Goal: Task Accomplishment & Management: Manage account settings

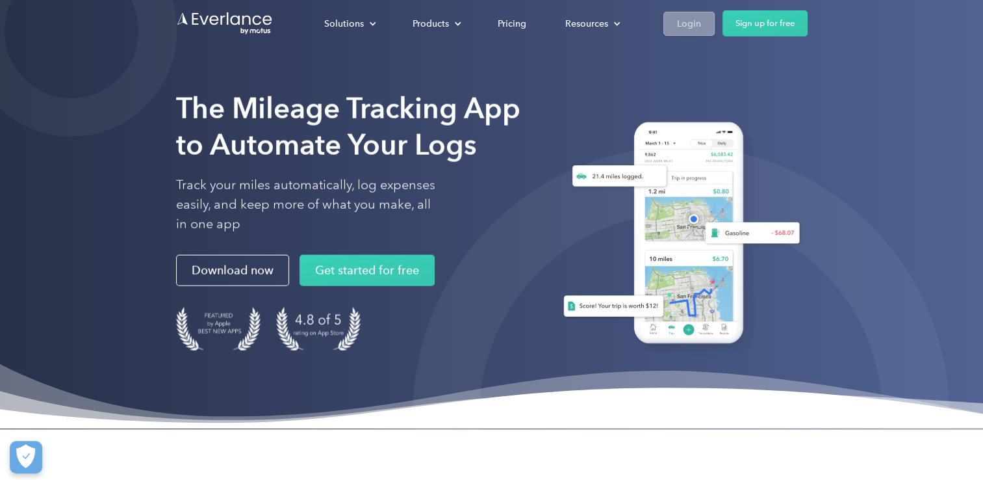
click at [675, 32] on link "Login" at bounding box center [689, 24] width 51 height 24
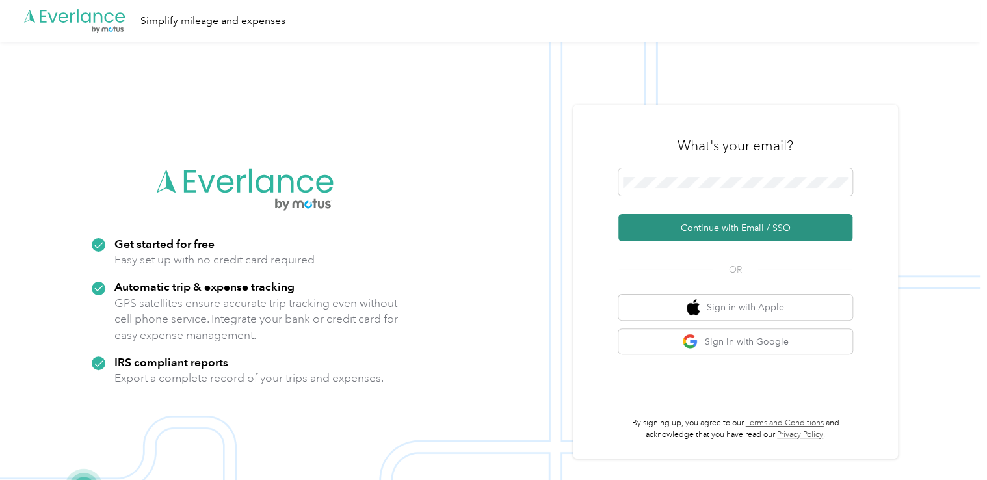
click at [697, 229] on button "Continue with Email / SSO" at bounding box center [735, 227] width 234 height 27
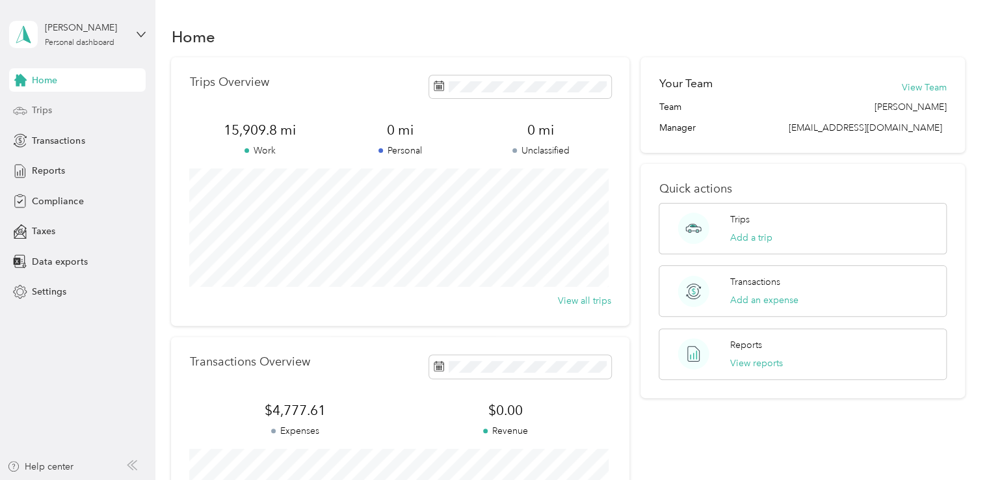
click at [36, 112] on span "Trips" at bounding box center [42, 110] width 20 height 14
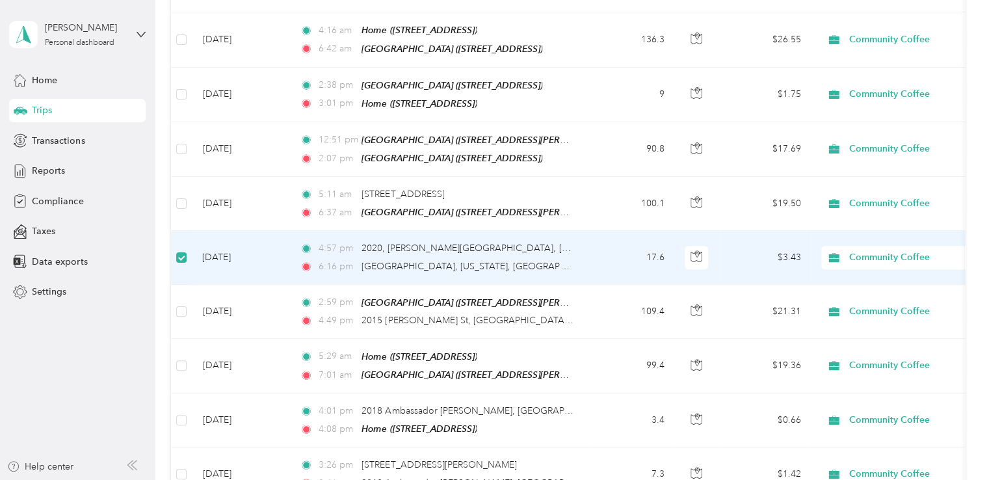
scroll to position [259, 0]
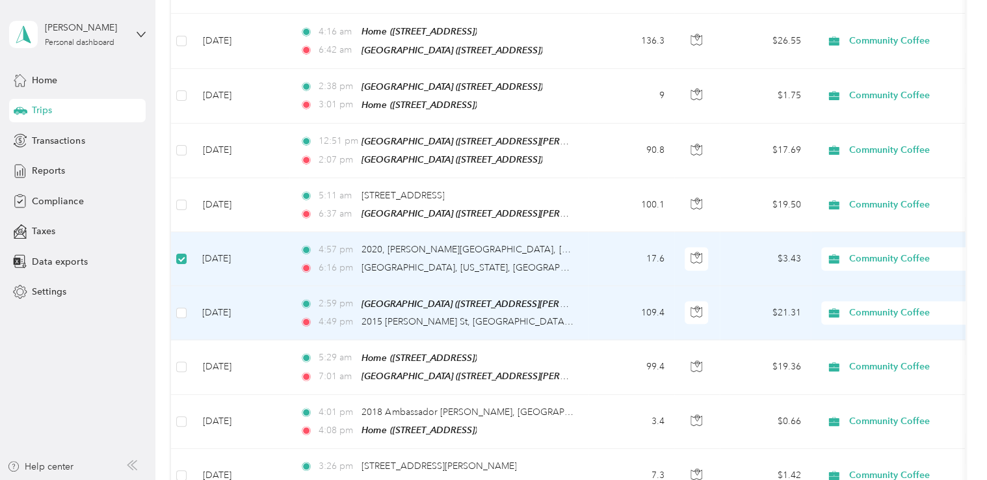
click at [182, 313] on td at bounding box center [181, 313] width 21 height 54
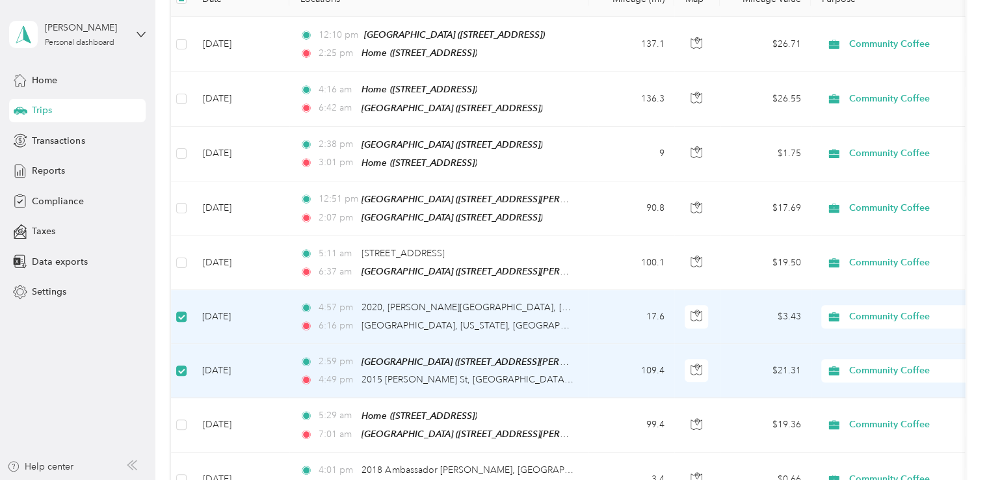
scroll to position [0, 0]
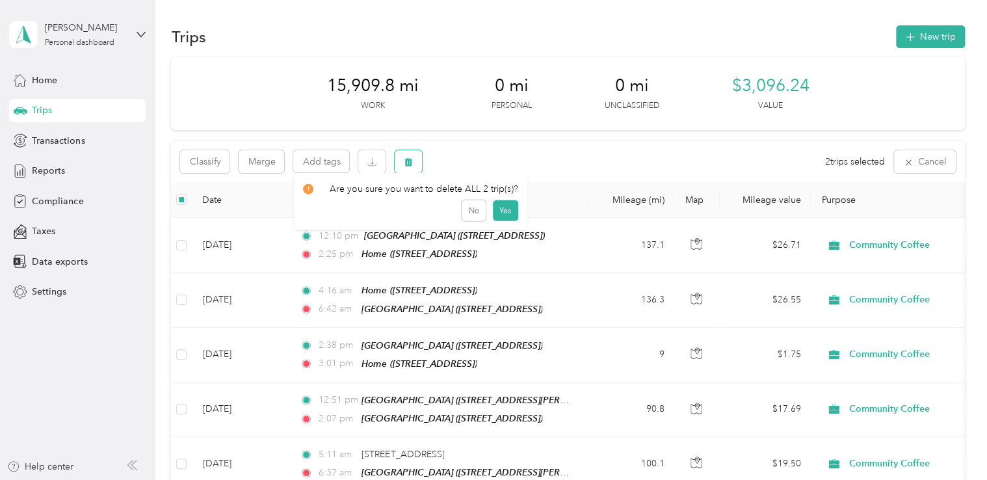
click at [409, 168] on button "button" at bounding box center [407, 161] width 27 height 23
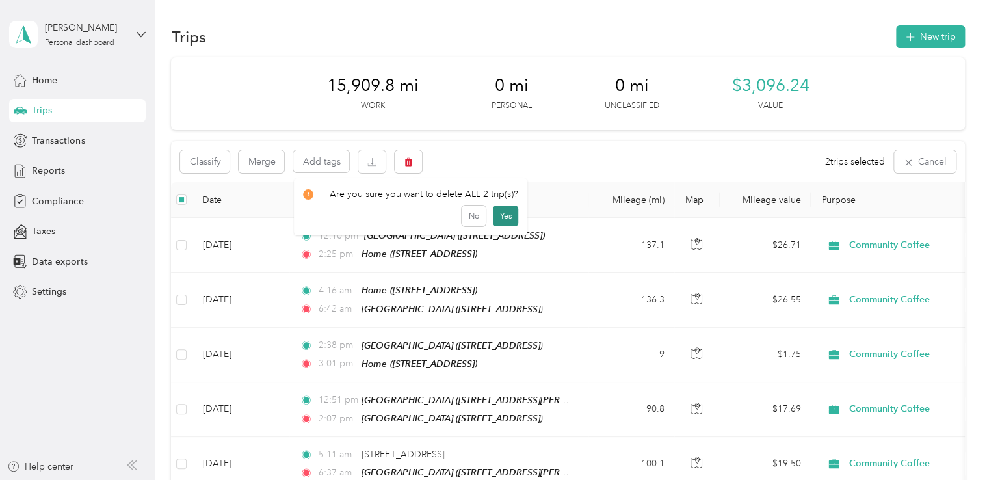
click at [506, 222] on button "Yes" at bounding box center [505, 215] width 25 height 21
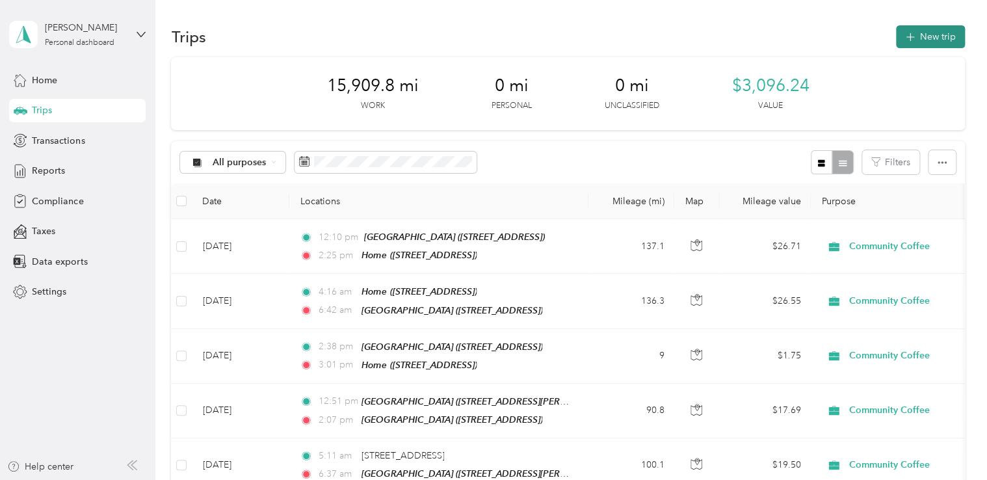
click at [909, 43] on button "New trip" at bounding box center [930, 36] width 69 height 23
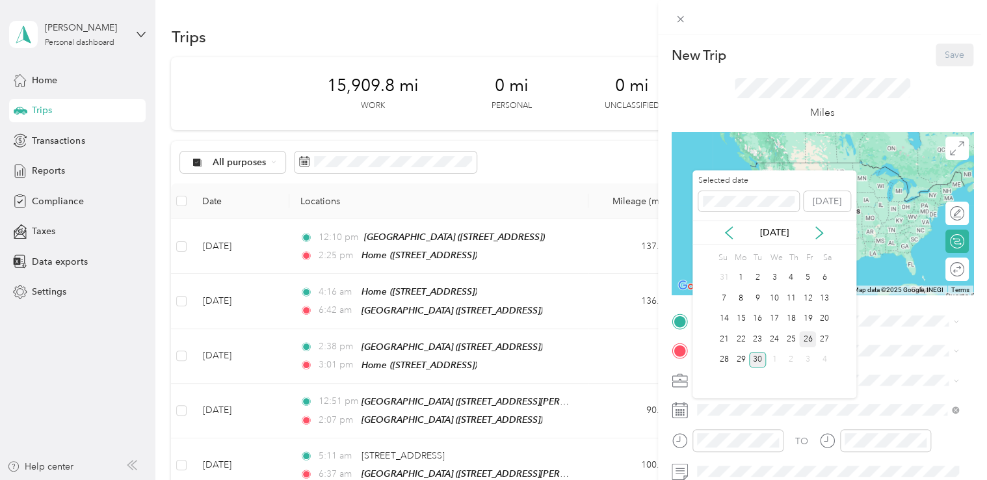
click at [806, 337] on div "26" at bounding box center [807, 339] width 17 height 16
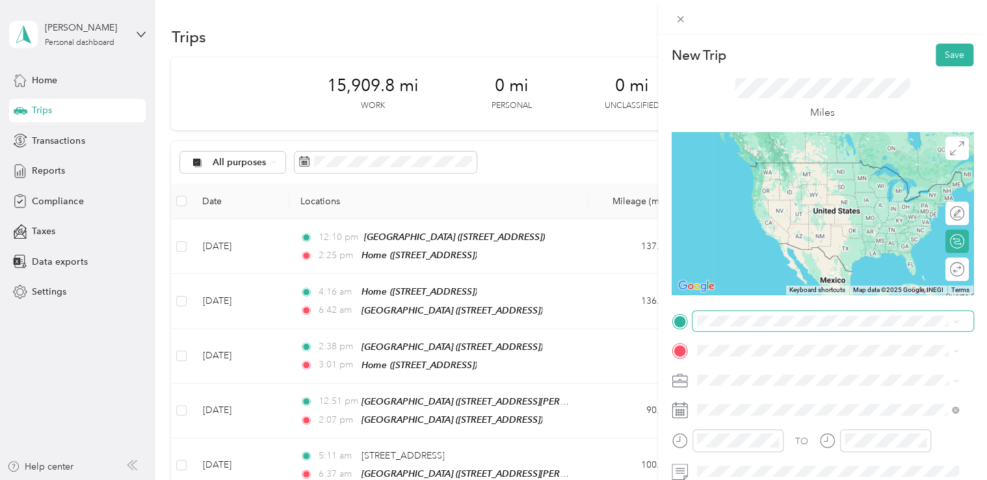
click at [727, 313] on span at bounding box center [832, 321] width 281 height 21
click at [738, 270] on div "[GEOGRAPHIC_DATA] Sales Location [STREET_ADDRESS][PERSON_NAME]" at bounding box center [801, 270] width 161 height 27
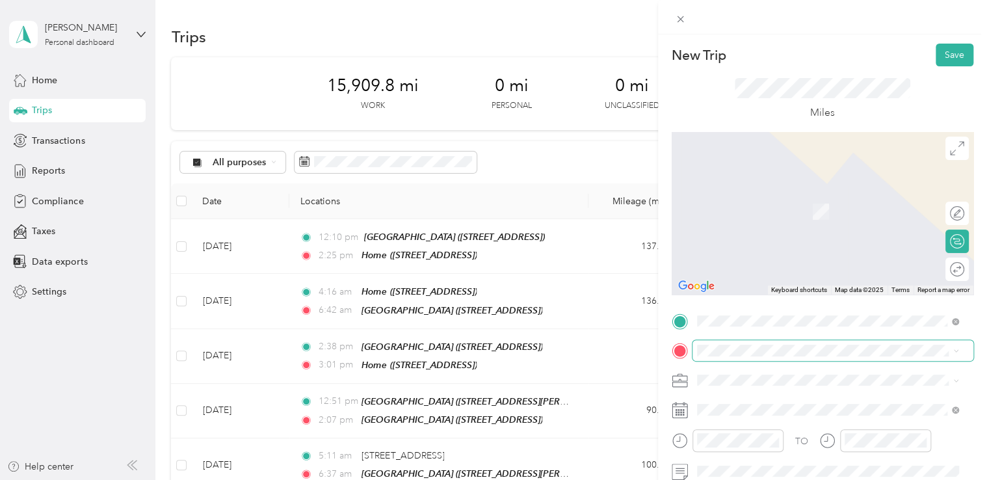
click at [731, 342] on span at bounding box center [832, 350] width 281 height 21
click at [744, 211] on span "[STREET_ADDRESS]" at bounding box center [762, 211] width 83 height 11
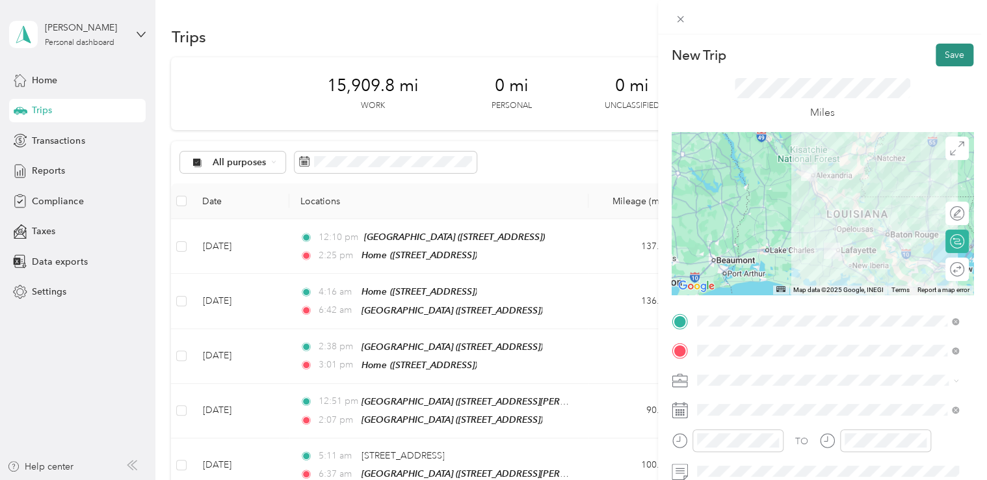
click at [940, 52] on button "Save" at bounding box center [954, 55] width 38 height 23
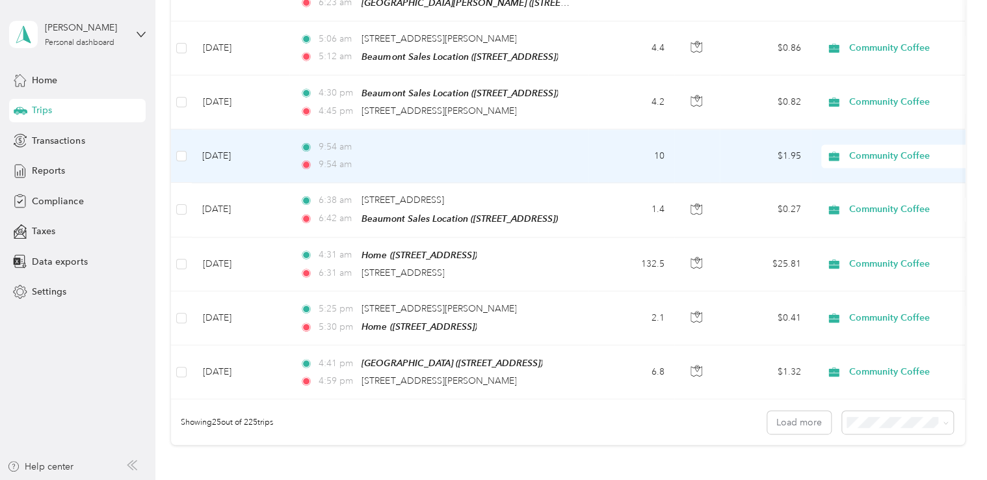
scroll to position [1235, 0]
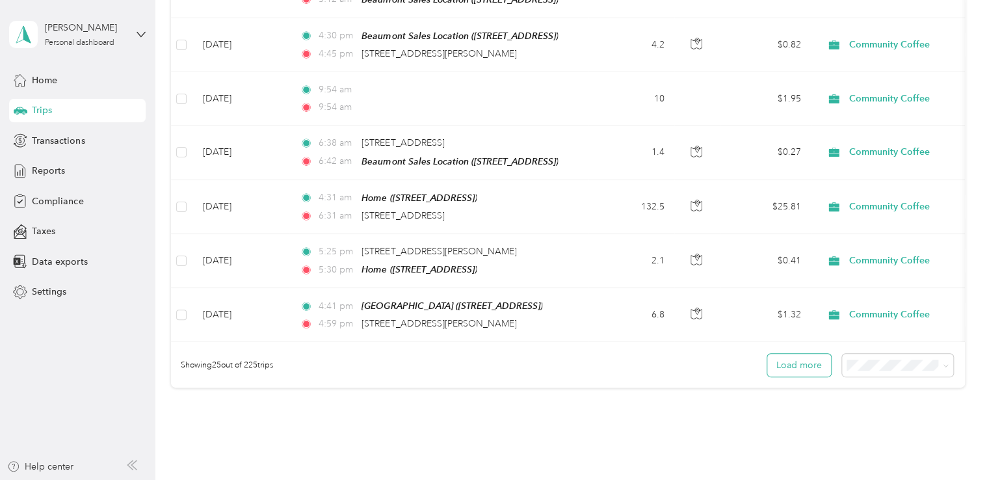
click at [806, 354] on button "Load more" at bounding box center [799, 365] width 64 height 23
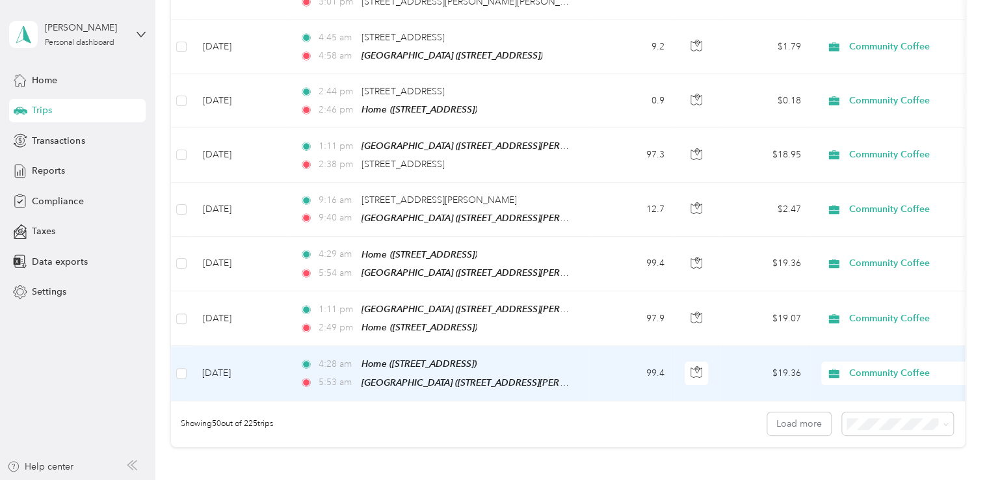
scroll to position [2535, 0]
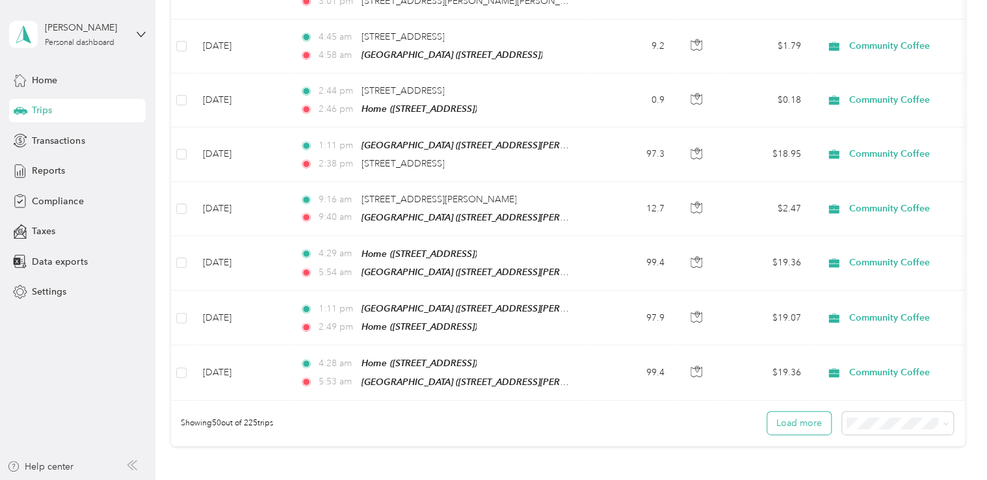
click at [789, 411] on button "Load more" at bounding box center [799, 422] width 64 height 23
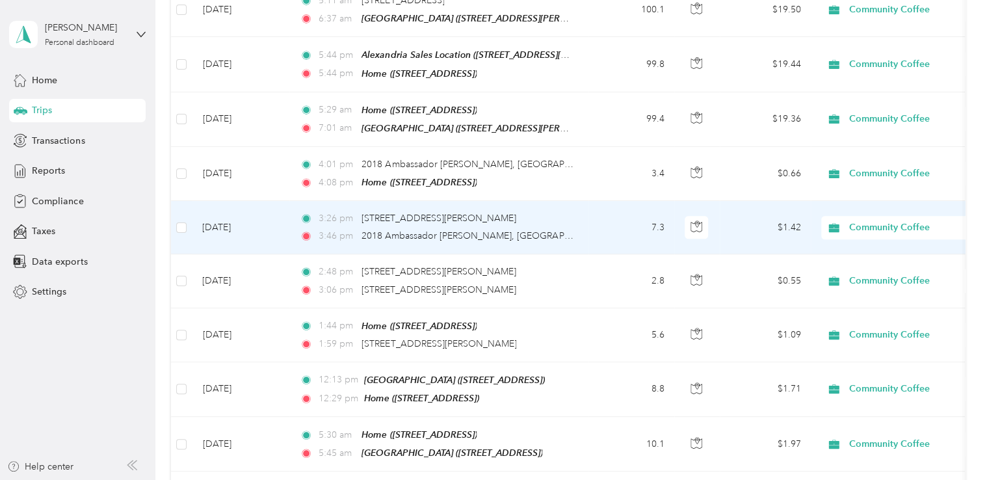
scroll to position [0, 0]
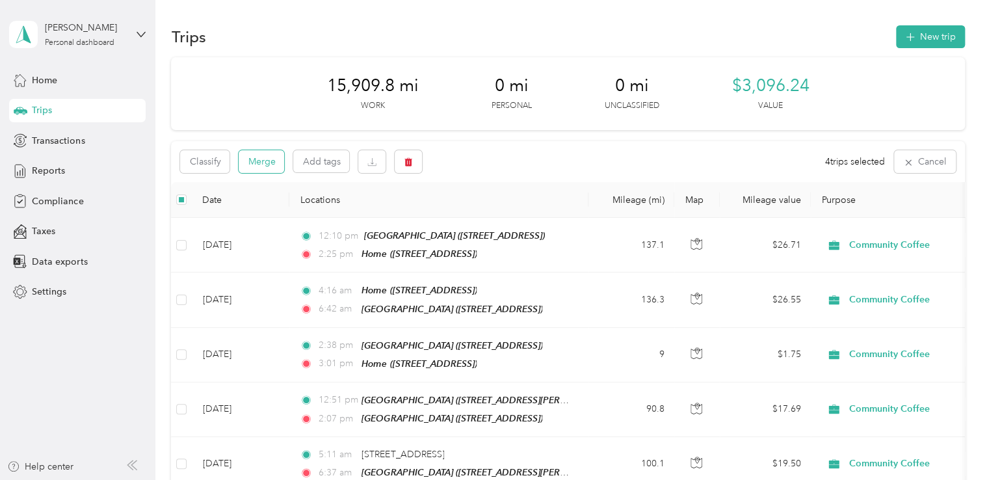
click at [266, 159] on button "Merge" at bounding box center [261, 161] width 45 height 23
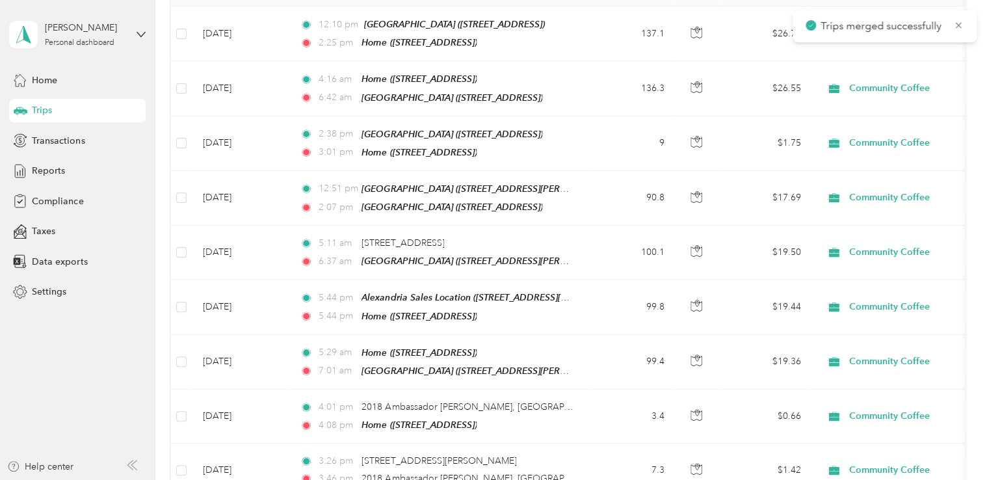
scroll to position [65, 0]
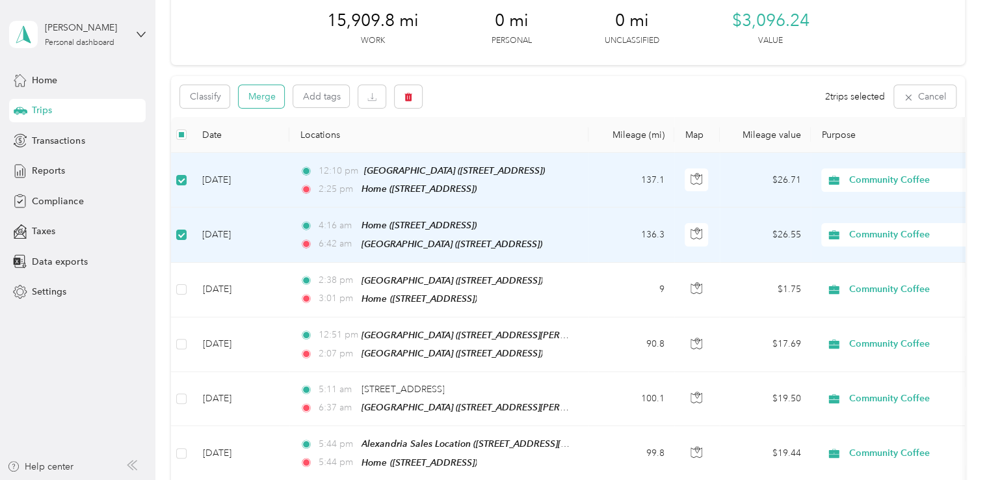
click at [267, 98] on button "Merge" at bounding box center [261, 96] width 45 height 23
click at [272, 97] on button "Merge" at bounding box center [261, 96] width 45 height 23
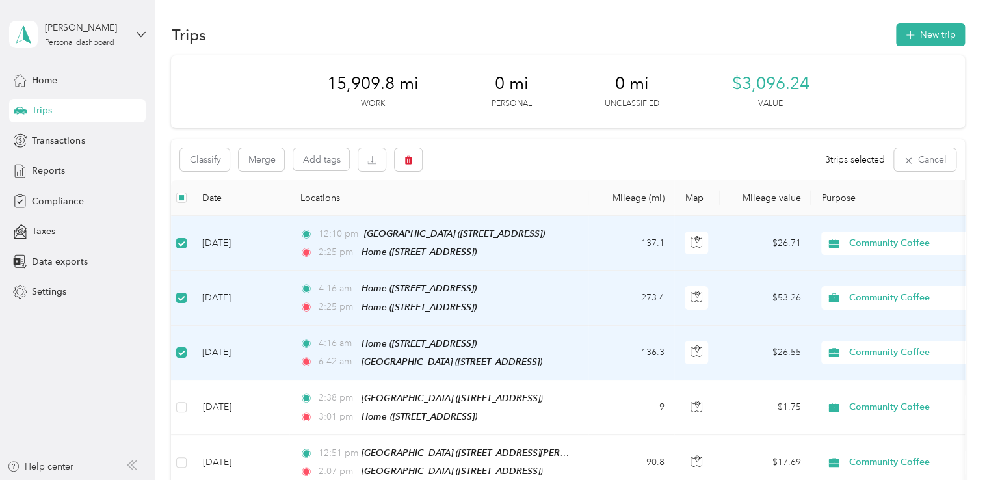
scroll to position [0, 0]
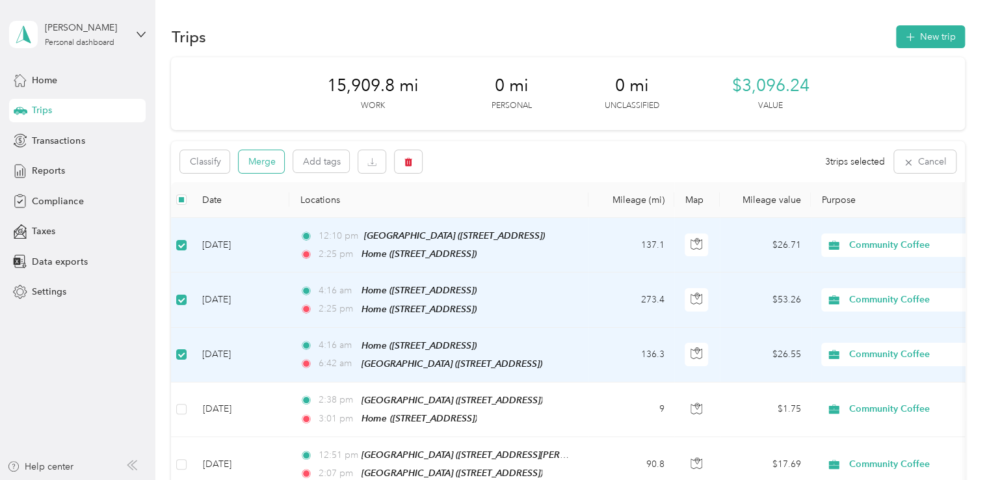
click at [263, 158] on button "Merge" at bounding box center [261, 161] width 45 height 23
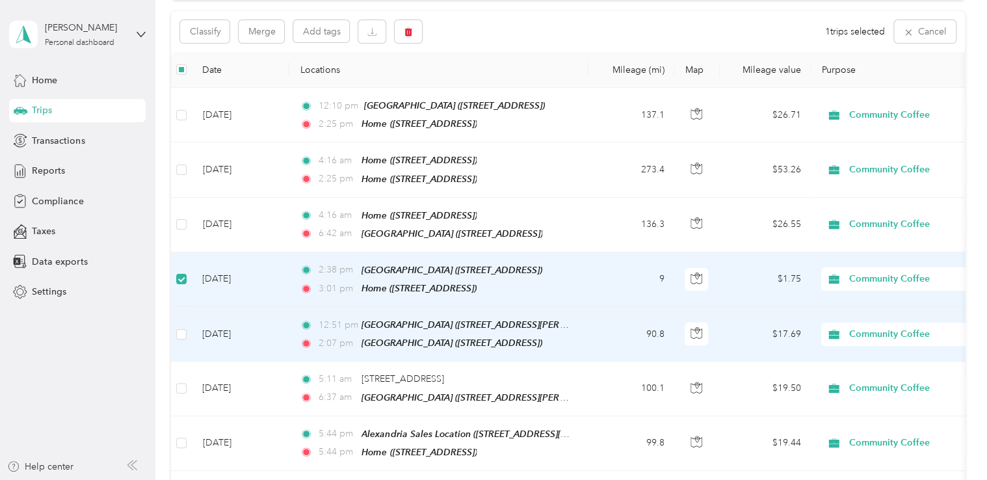
scroll to position [129, 0]
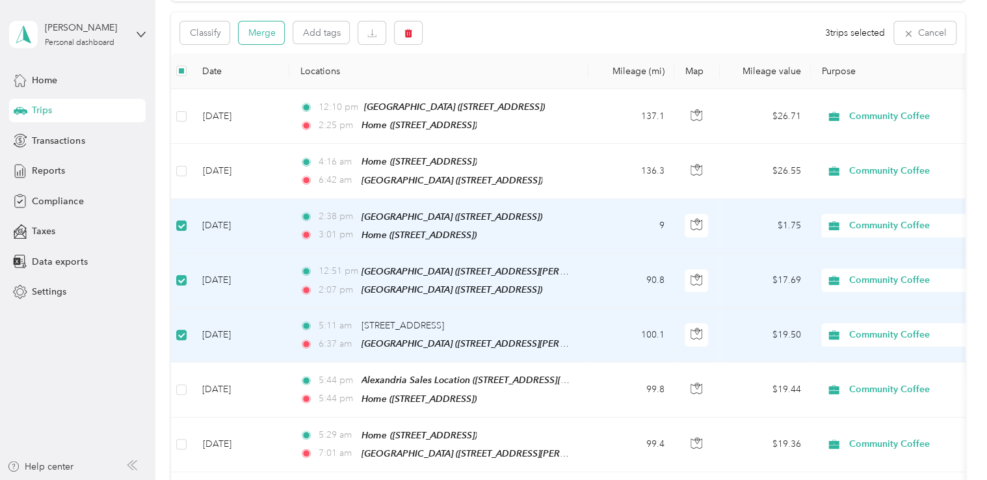
click at [265, 29] on button "Merge" at bounding box center [261, 32] width 45 height 23
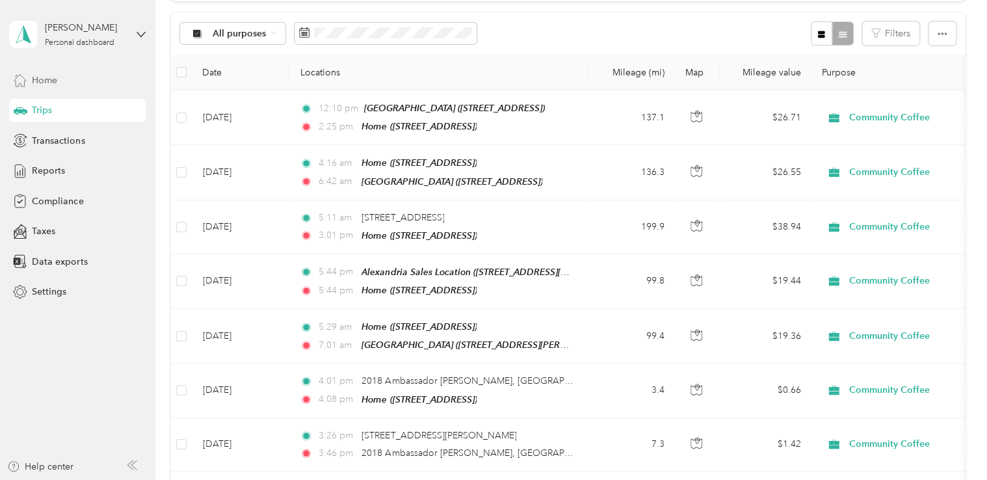
click at [54, 82] on span "Home" at bounding box center [44, 80] width 25 height 14
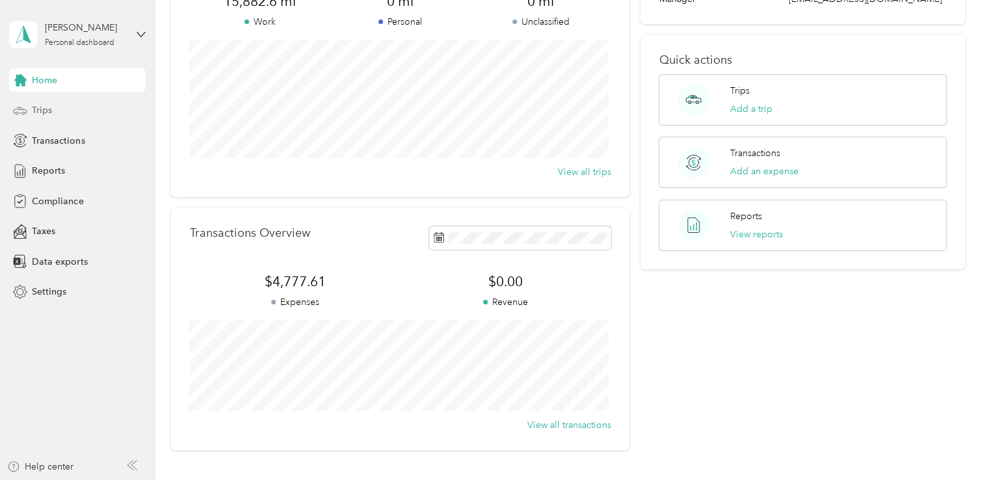
click at [36, 113] on span "Trips" at bounding box center [42, 110] width 20 height 14
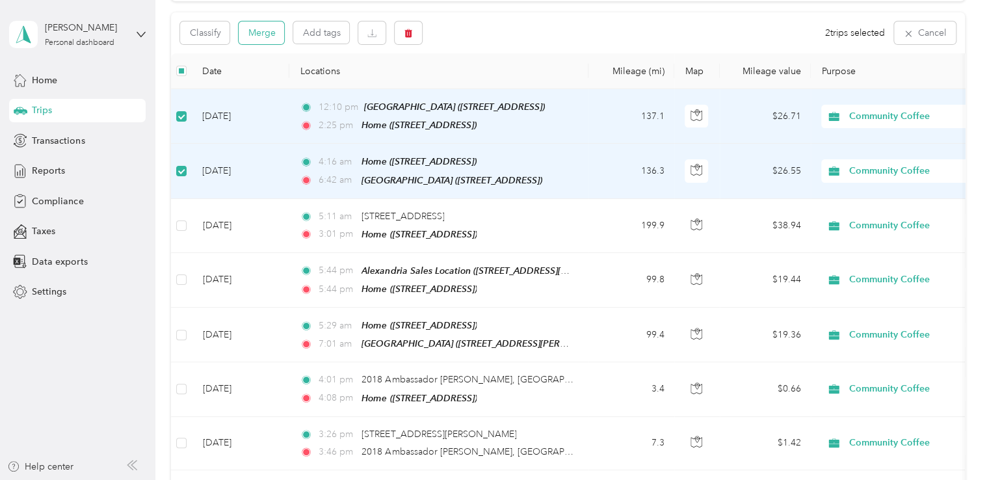
click at [260, 36] on button "Merge" at bounding box center [261, 32] width 45 height 23
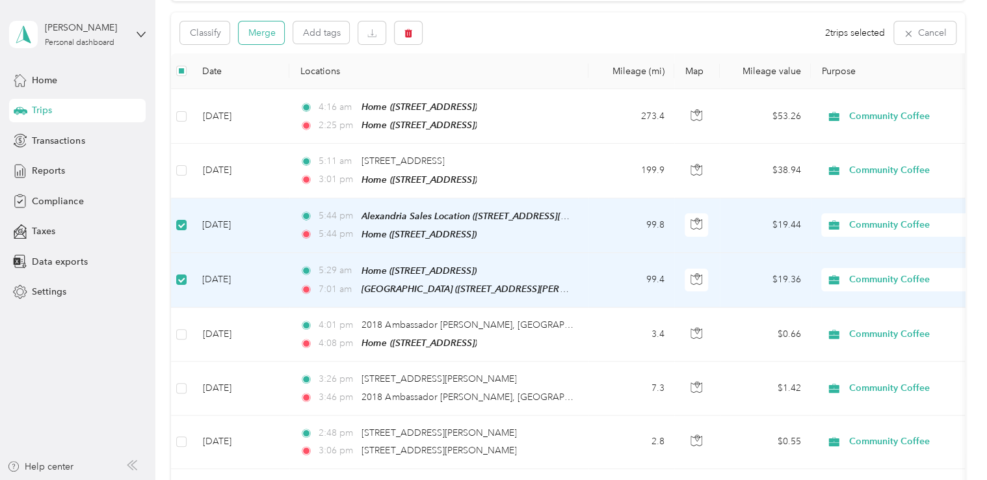
click at [265, 29] on button "Merge" at bounding box center [261, 32] width 45 height 23
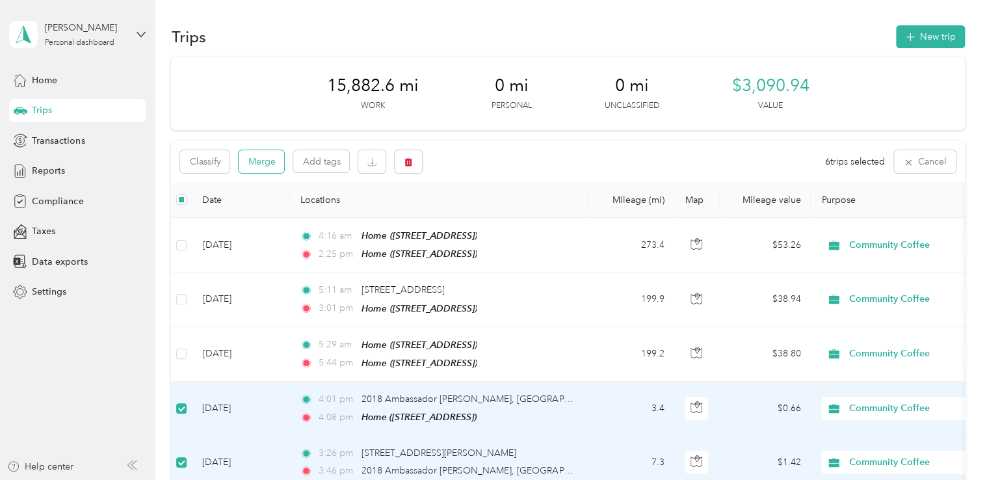
click at [276, 162] on button "Merge" at bounding box center [261, 161] width 45 height 23
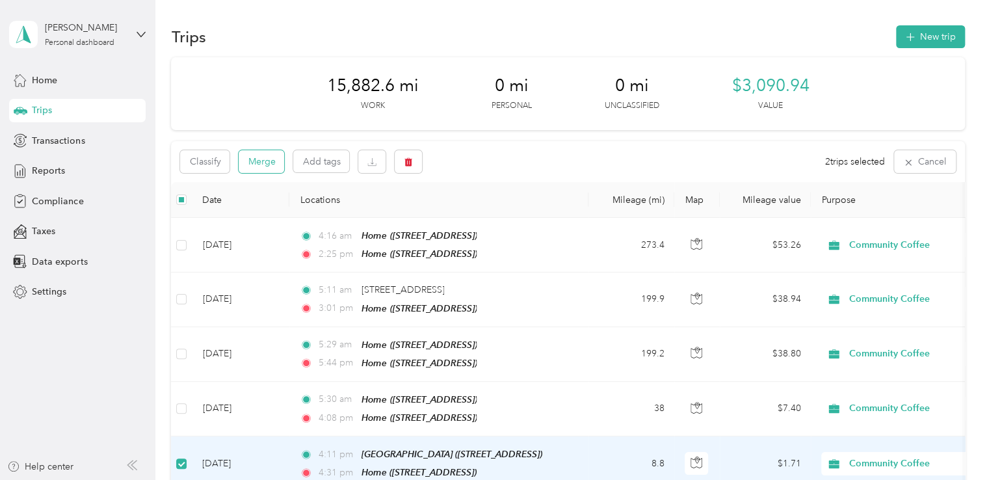
click at [252, 166] on button "Merge" at bounding box center [261, 161] width 45 height 23
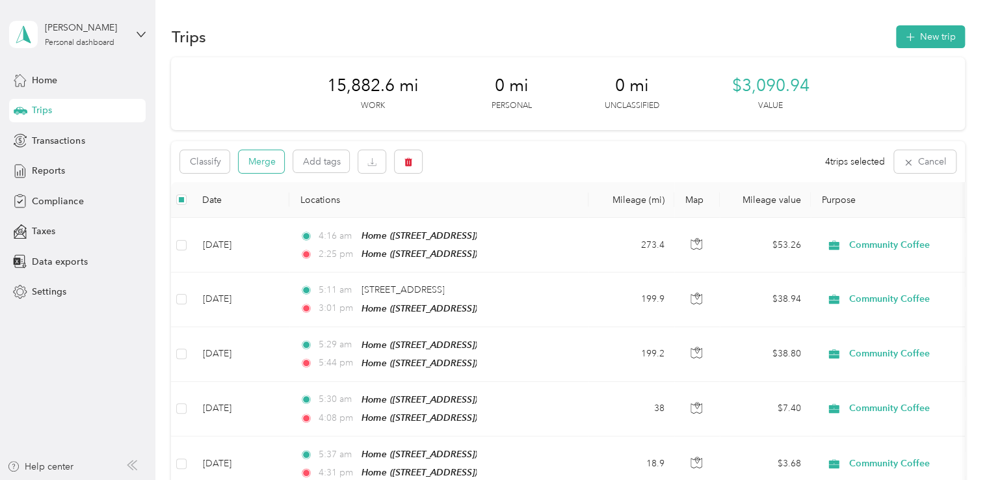
click at [268, 166] on button "Merge" at bounding box center [261, 161] width 45 height 23
click at [263, 160] on button "Merge" at bounding box center [261, 161] width 45 height 23
click at [261, 162] on button "Merge" at bounding box center [261, 161] width 45 height 23
click at [259, 165] on button "Merge" at bounding box center [261, 161] width 45 height 23
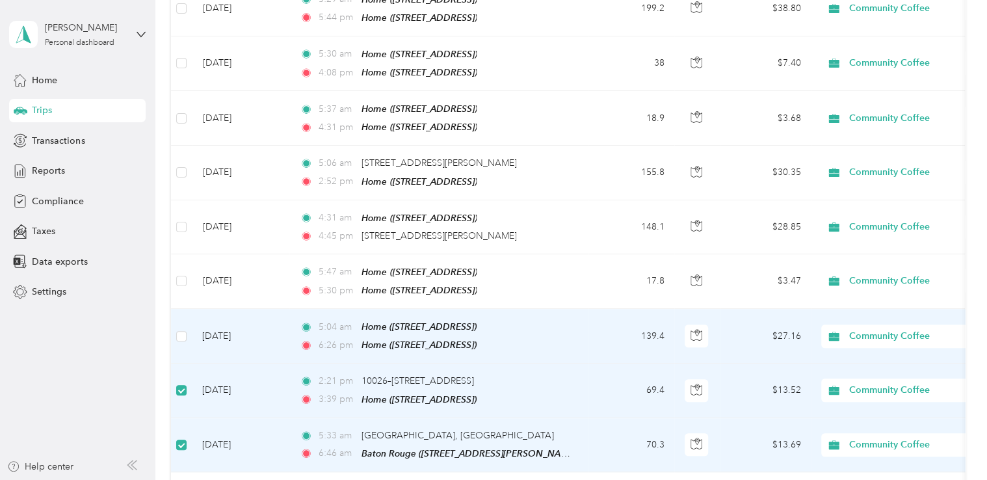
scroll to position [129, 0]
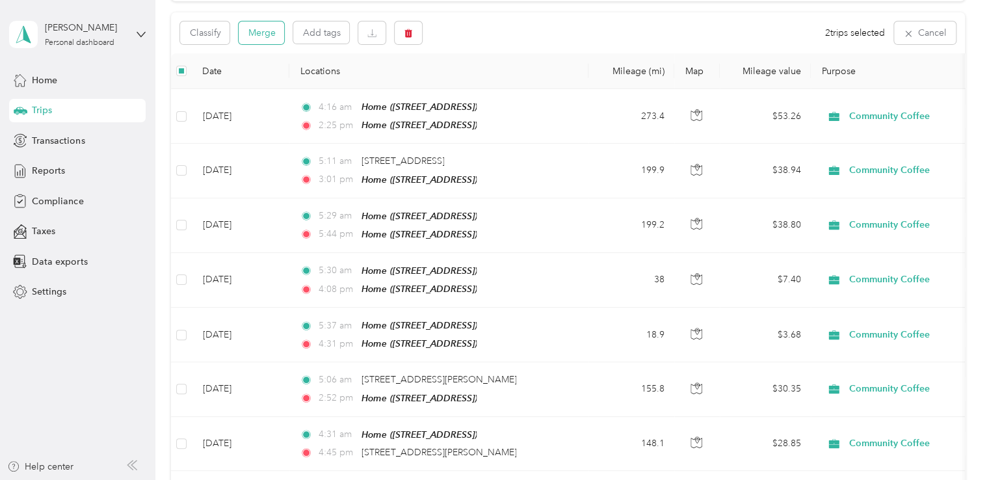
click at [259, 31] on button "Merge" at bounding box center [261, 32] width 45 height 23
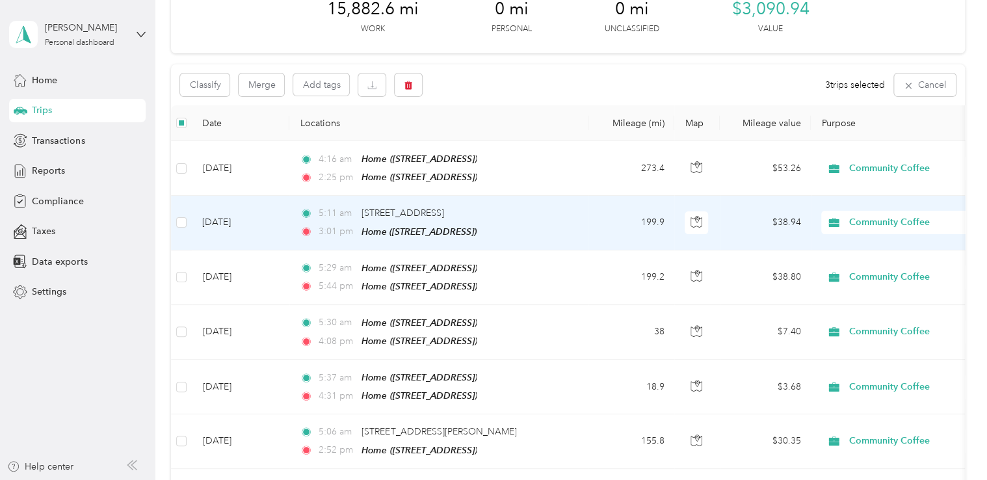
scroll to position [0, 0]
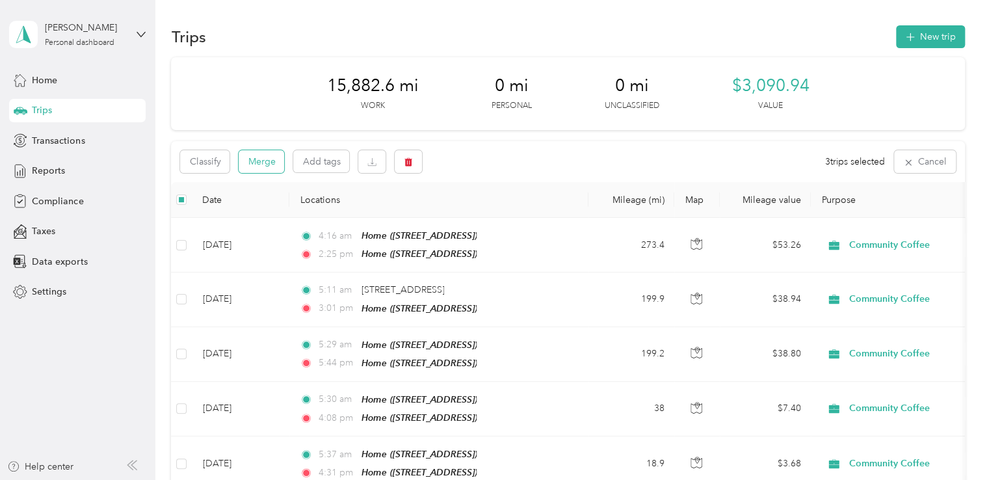
click at [265, 157] on button "Merge" at bounding box center [261, 161] width 45 height 23
click at [270, 156] on button "Merge" at bounding box center [261, 161] width 45 height 23
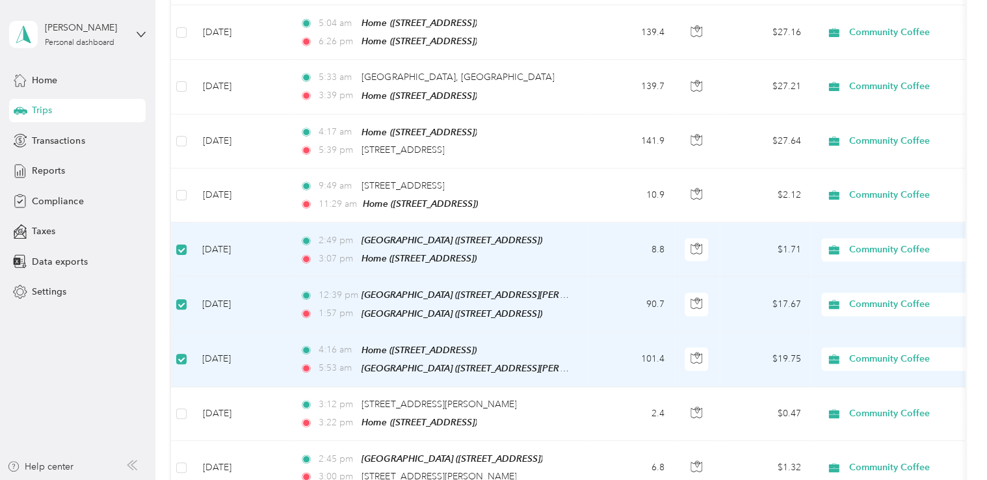
scroll to position [129, 0]
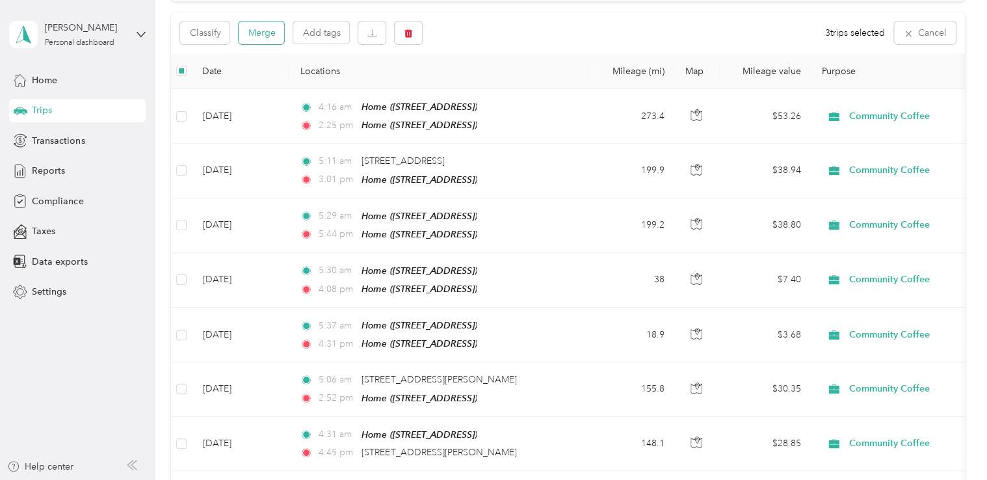
click at [272, 34] on button "Merge" at bounding box center [261, 32] width 45 height 23
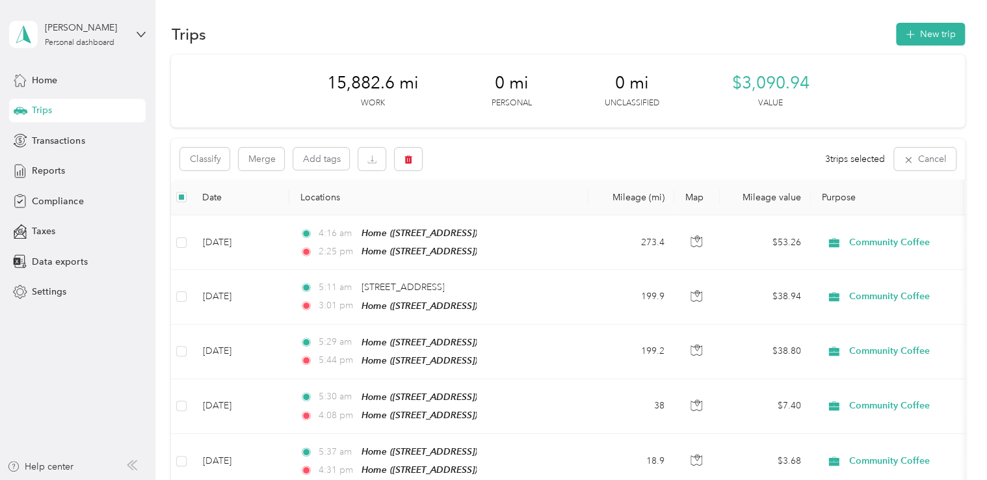
scroll to position [0, 0]
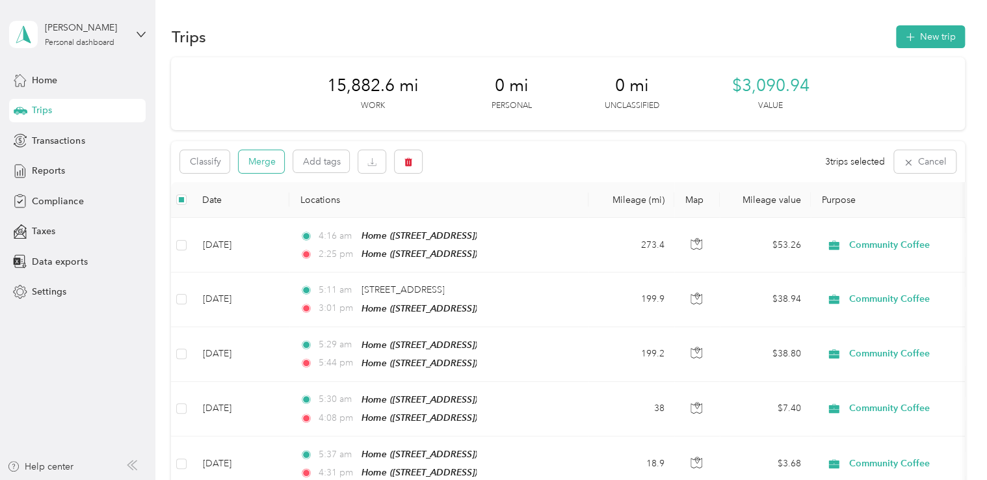
click at [268, 164] on button "Merge" at bounding box center [261, 161] width 45 height 23
click at [266, 158] on button "Merge" at bounding box center [261, 161] width 45 height 23
click at [265, 164] on button "Merge" at bounding box center [261, 161] width 45 height 23
click at [53, 168] on span "Reports" at bounding box center [48, 171] width 33 height 14
